Goal: Complete application form

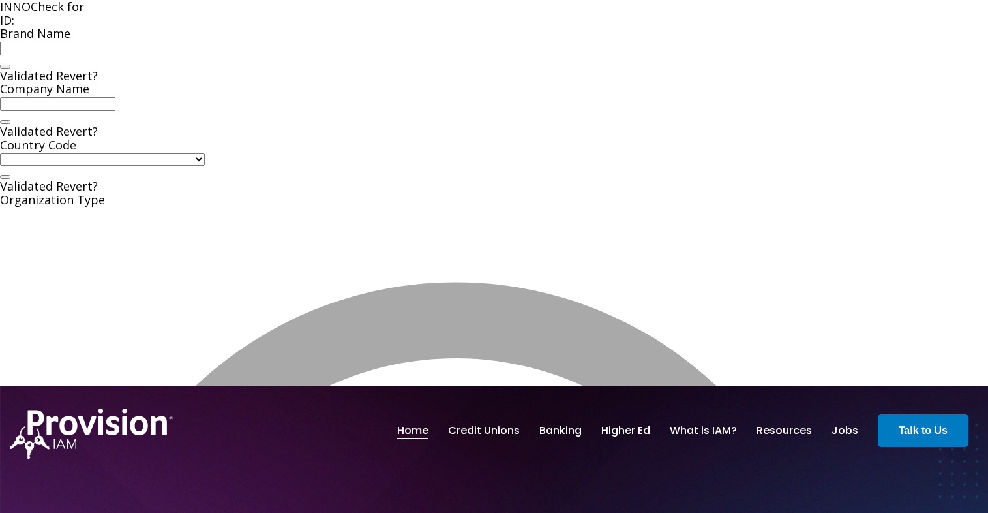
type input "Provision IAM"
select select "[GEOGRAPHIC_DATA]"
select select "startup"
type input "2018"
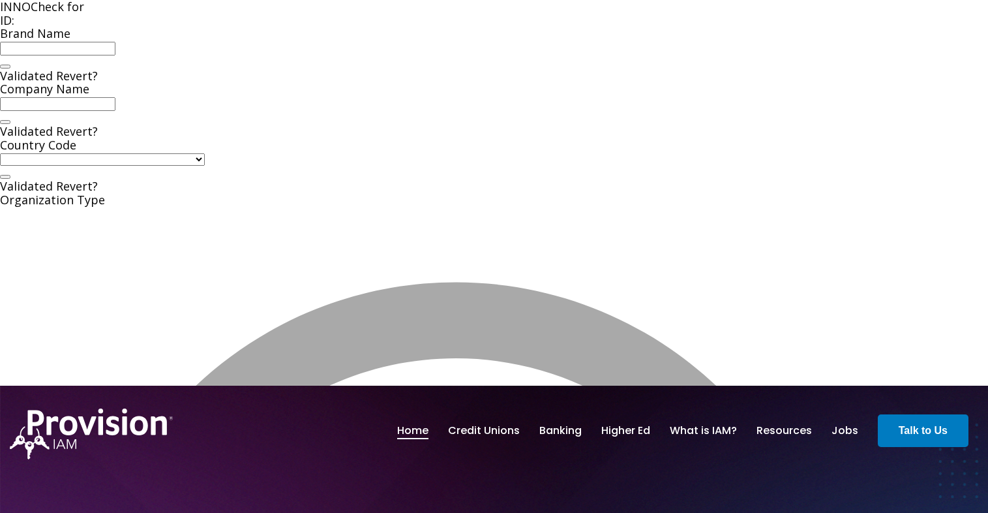
type input "[URL][DOMAIN_NAME]"
type textarea "Provision IAM offers a comprehensive Identity and Access Management solution, e…"
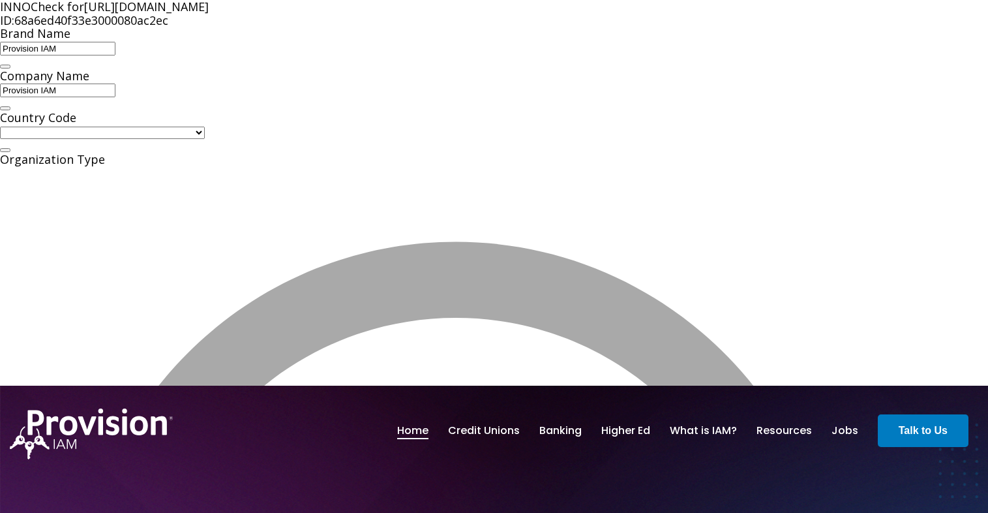
drag, startPoint x: 791, startPoint y: 50, endPoint x: 925, endPoint y: 54, distance: 134.4
click at [925, 14] on div "INNOCheck for [URL][DOMAIN_NAME]" at bounding box center [494, 7] width 988 height 14
click at [168, 28] on span "68a6ed40f33e3000080ac2ec" at bounding box center [91, 20] width 154 height 16
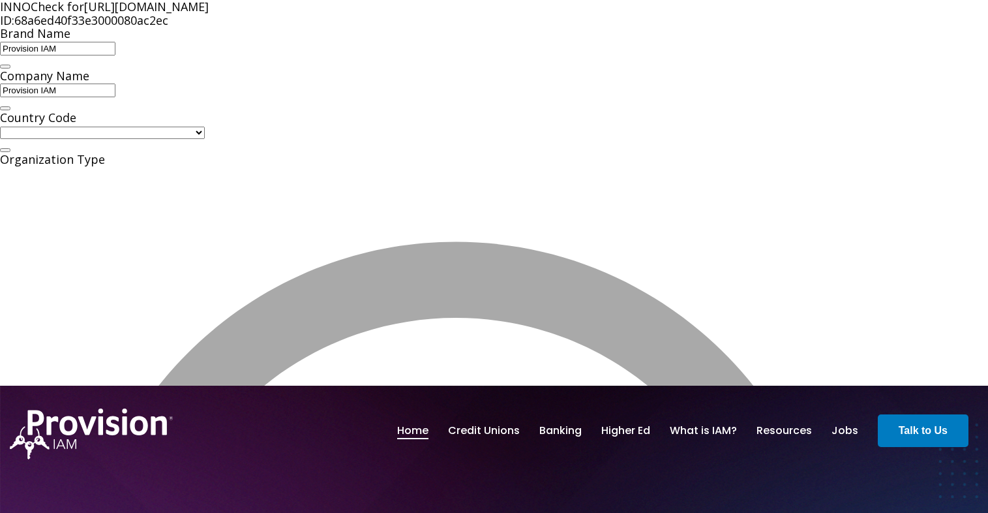
click at [10, 69] on button at bounding box center [5, 67] width 10 height 4
click at [10, 110] on button at bounding box center [5, 108] width 10 height 4
select select "company_innovative"
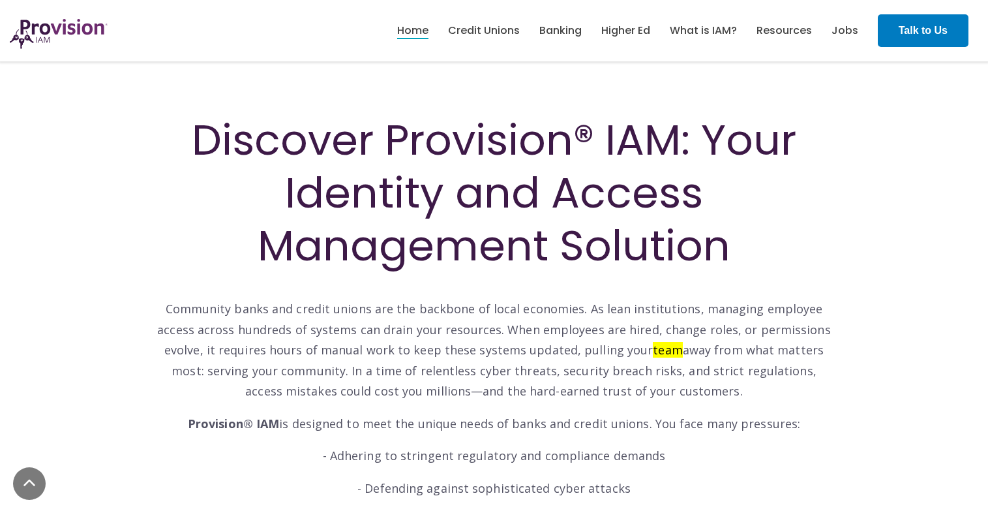
scroll to position [705, 0]
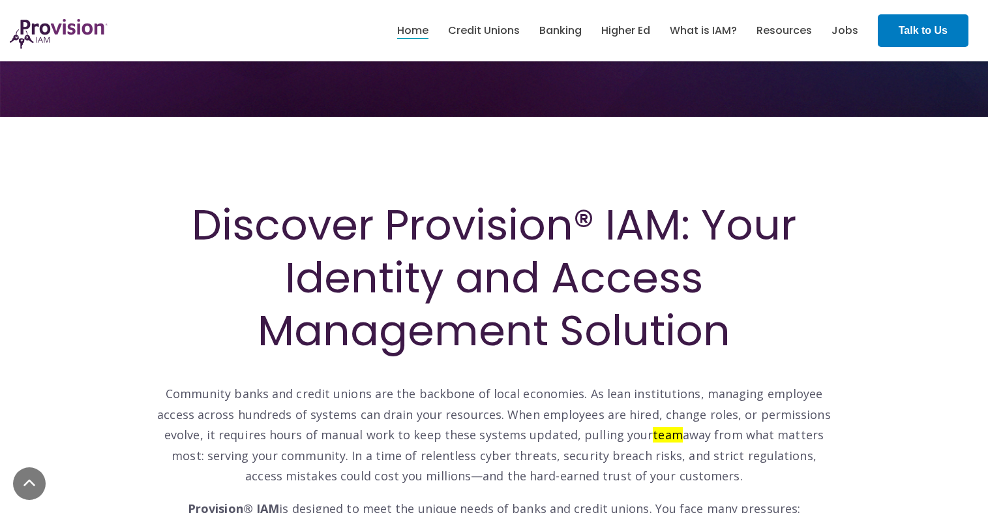
click at [534, 498] on p "Provision® IAM is designed to meet the unique needs of banks and credit unions.…" at bounding box center [494, 508] width 679 height 21
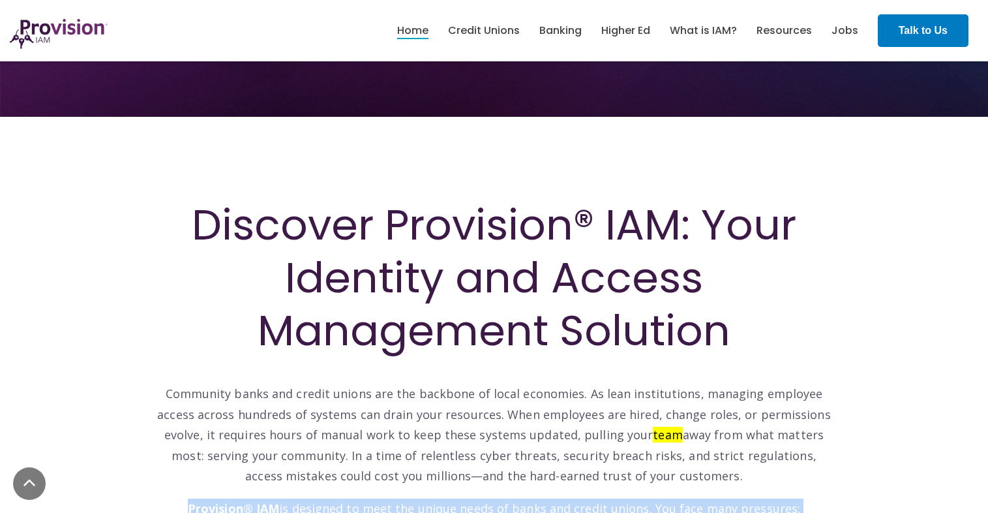
click at [534, 498] on p "Provision® IAM is designed to meet the unique needs of banks and credit unions.…" at bounding box center [494, 508] width 679 height 21
copy div "Provision® IAM is designed to meet the unique needs of banks and credit unions.…"
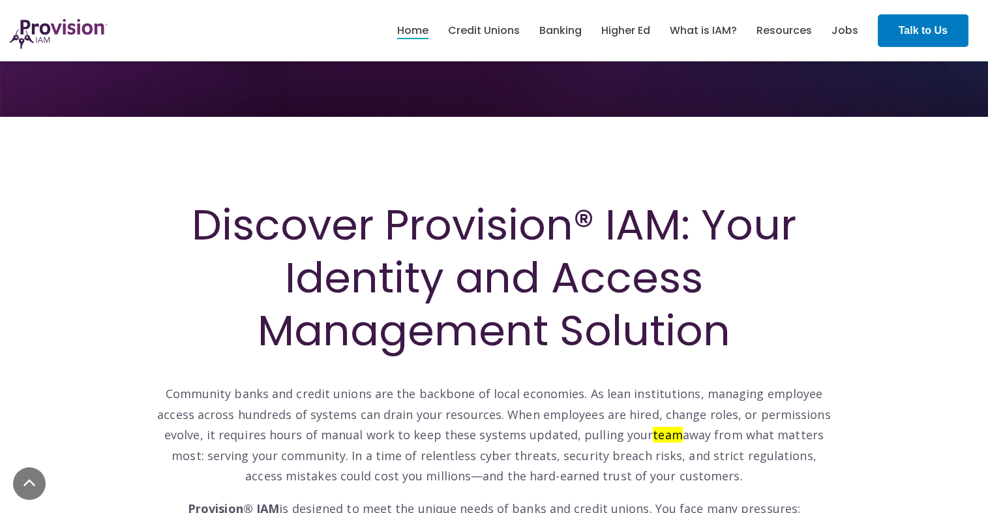
drag, startPoint x: 769, startPoint y: 339, endPoint x: 771, endPoint y: 348, distance: 10.0
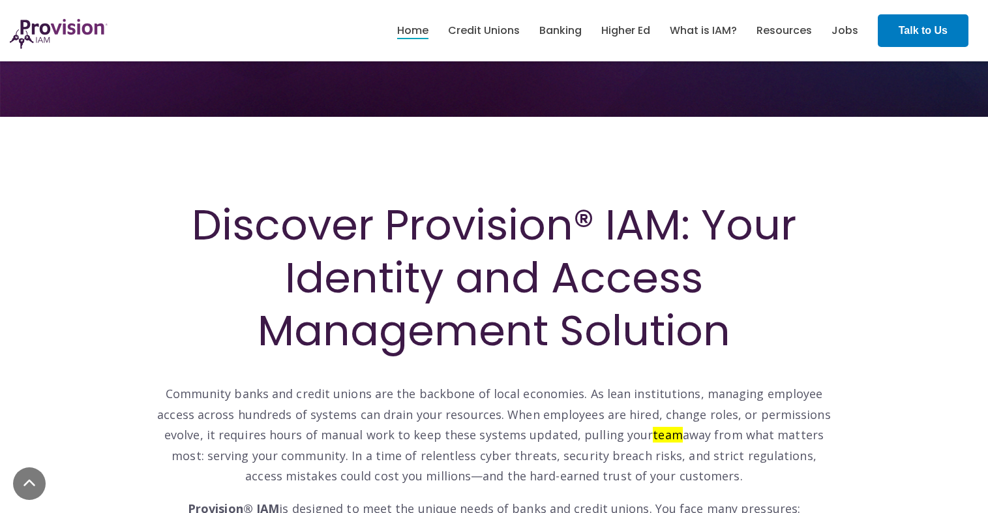
paste textarea "® IAM is designed to meet the unique needs of banks and credit unions. You face…"
type textarea "Provision IAM is designed to meet the unique needs of banks and credit unions. …"
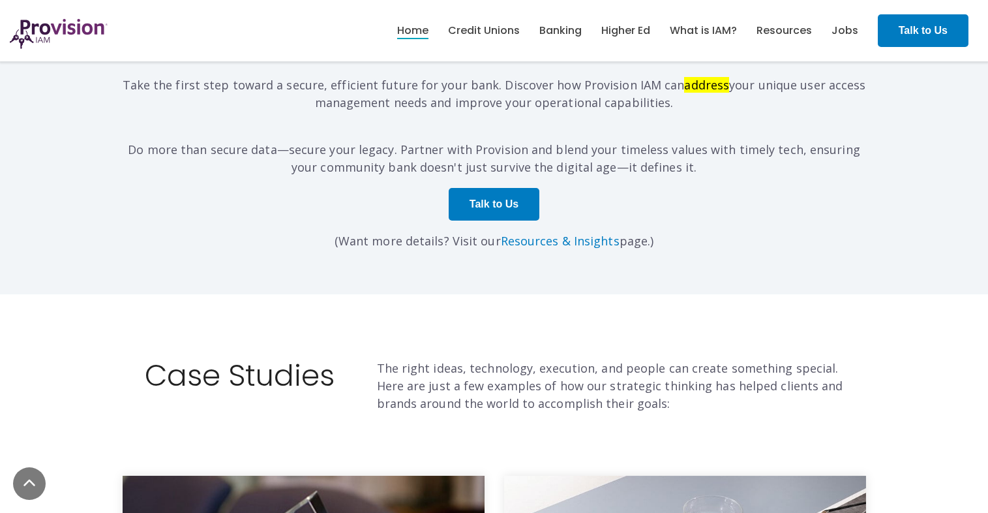
scroll to position [4540, 0]
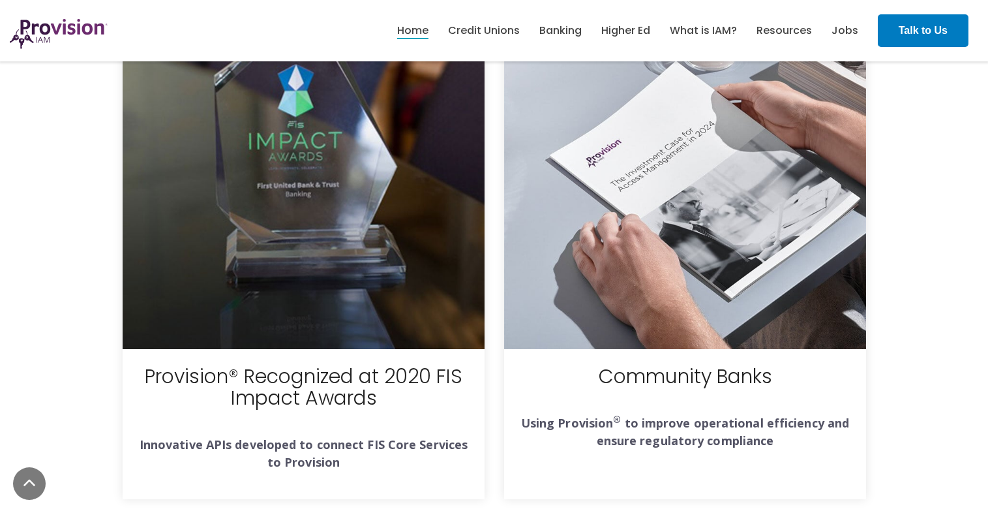
scroll to position [4854, 0]
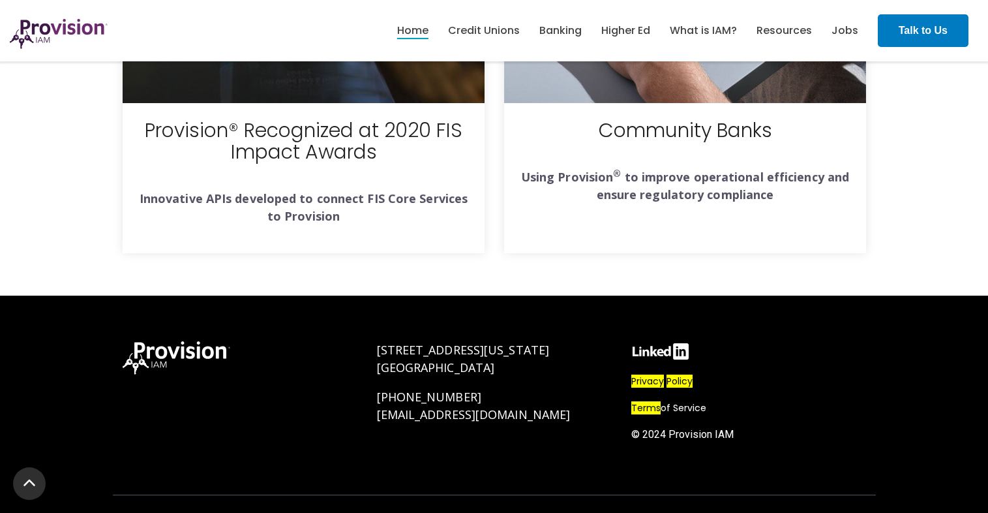
click at [661, 351] on img at bounding box center [661, 351] width 59 height 20
click at [681, 381] on mark "Policy" at bounding box center [680, 381] width 26 height 13
click at [400, 371] on span "[GEOGRAPHIC_DATA]" at bounding box center [436, 368] width 118 height 16
drag, startPoint x: 371, startPoint y: 368, endPoint x: 461, endPoint y: 365, distance: 90.1
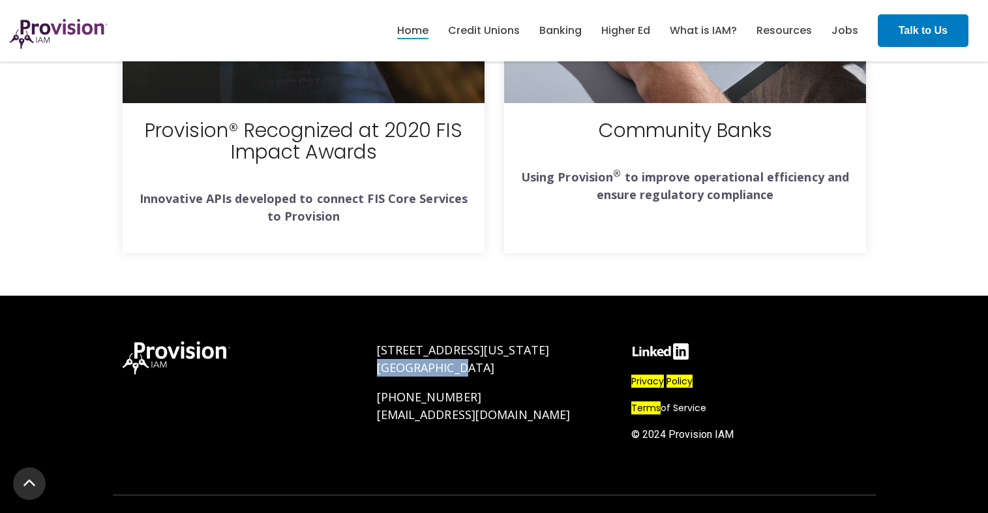
click at [461, 365] on div "[STREET_ADDRESS][US_STATE] [PHONE_NUMBER] [EMAIL_ADDRESS][DOMAIN_NAME]" at bounding box center [494, 403] width 254 height 150
click at [326, 373] on p at bounding box center [240, 357] width 235 height 33
drag, startPoint x: 372, startPoint y: 370, endPoint x: 425, endPoint y: 369, distance: 52.9
click at [443, 371] on div "[STREET_ADDRESS][US_STATE] [PHONE_NUMBER] [EMAIL_ADDRESS][DOMAIN_NAME]" at bounding box center [494, 403] width 254 height 150
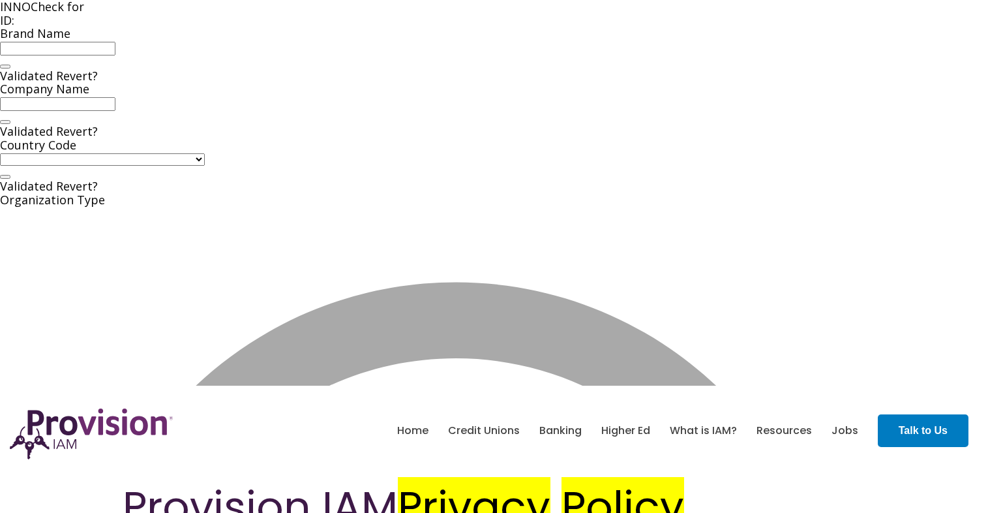
type input "Provision IAM"
select select "[GEOGRAPHIC_DATA]"
select select "company_innovative"
type input "2018"
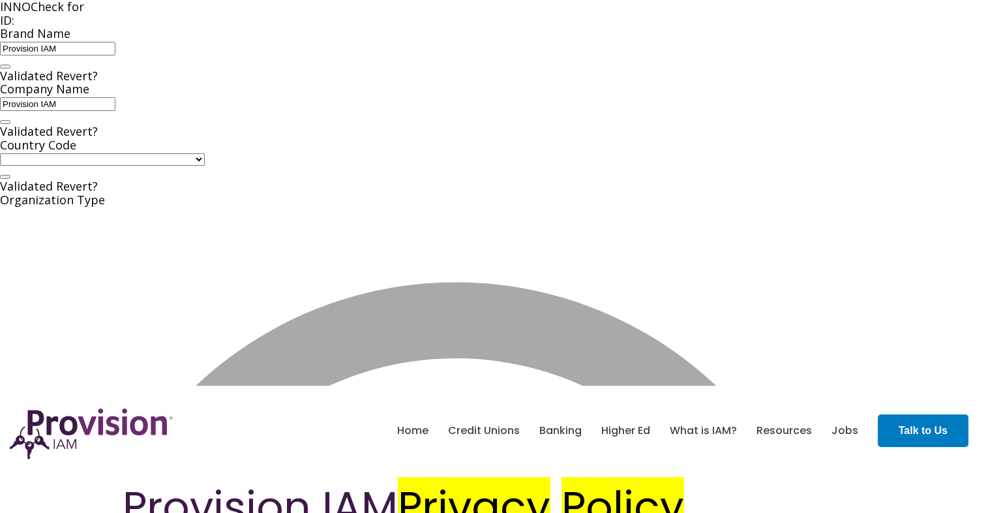
type input "[URL][DOMAIN_NAME]"
type textarea "Provision IAM is designed to meet the unique needs of banks and credit unions. …"
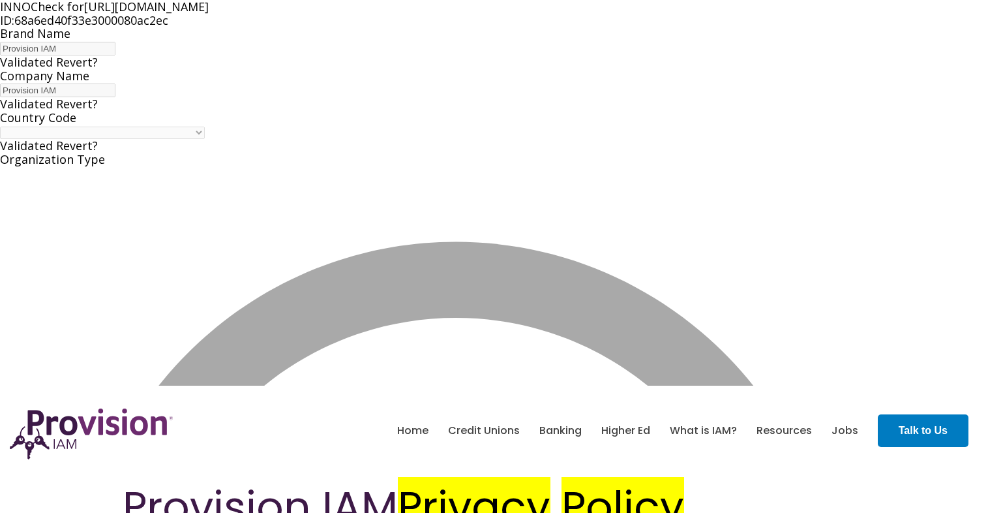
type input "https://www.linkedin.com/company/provision-iam/"
type input "52"
type input "2022"
type input "Jonathan Hutcherson"
type input "https://www.linkedin.com/in/jonathan-hutcherson-90327213b/"
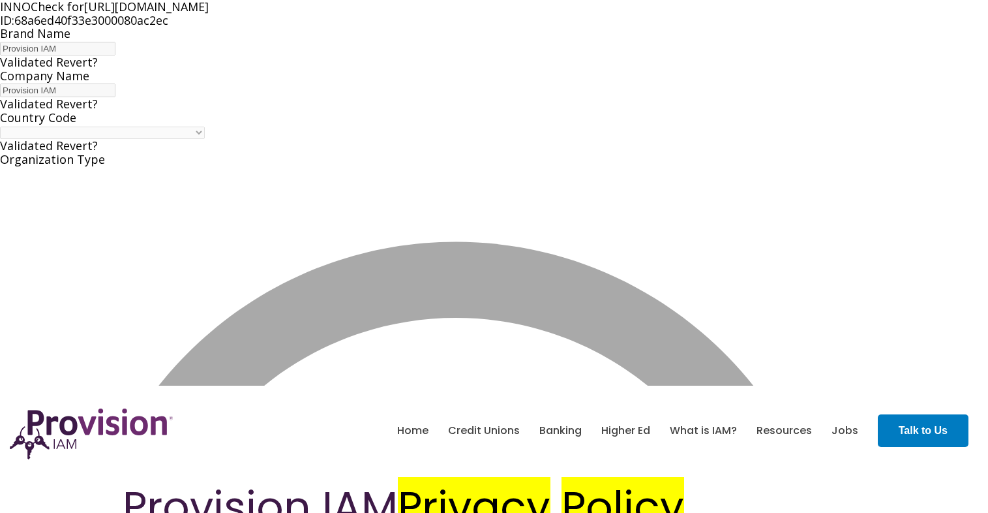
type input "RollingSouth"
type input "RollingSouth Fund"
select select "VCT"
select select "startup"
type input "2021"
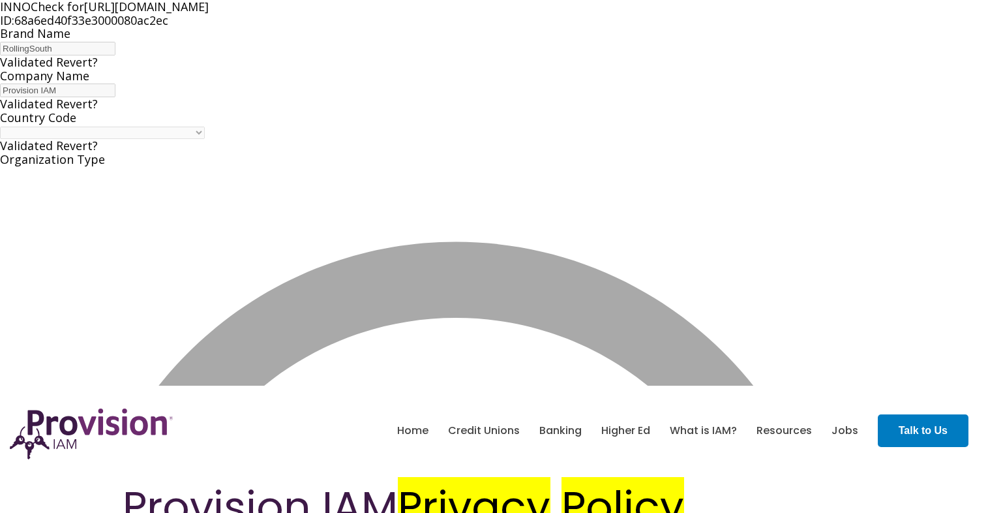
type input "https://www.linkedin.com/company/rollingsouth"
type textarea "Angel investing is a great way to diversify your portfolio while paying signifi…"
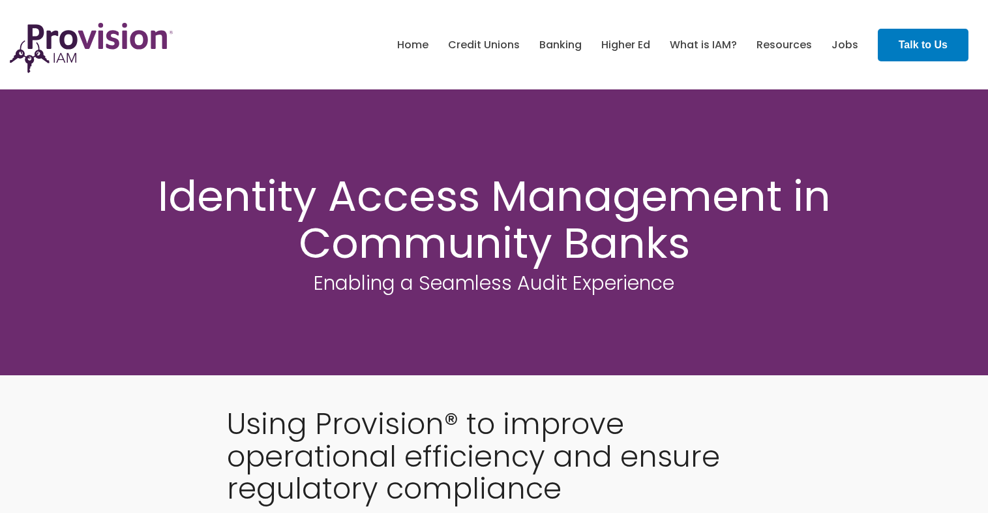
click at [328, 67] on div "Home Credit Unions Banking" at bounding box center [494, 44] width 988 height 57
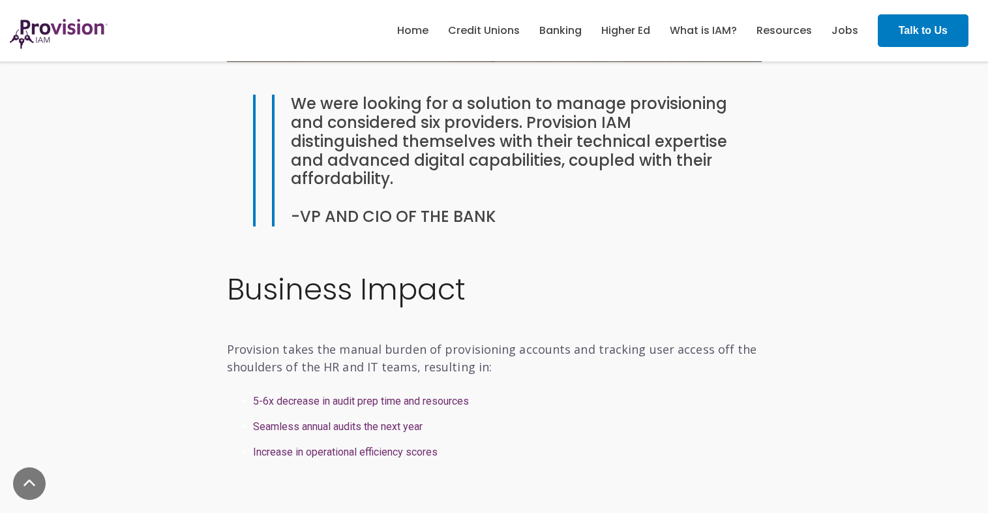
scroll to position [1628, 0]
